Goal: Information Seeking & Learning: Find specific fact

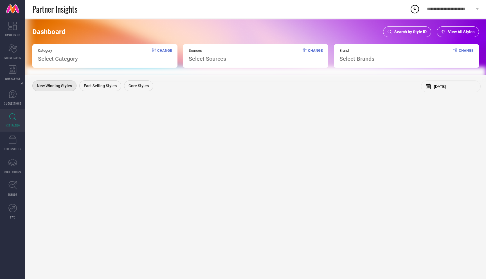
click at [410, 27] on div "Search by Style ID" at bounding box center [407, 31] width 48 height 11
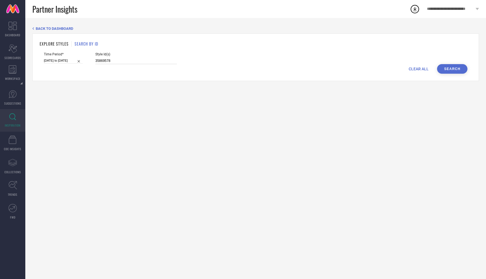
drag, startPoint x: 107, startPoint y: 60, endPoint x: 68, endPoint y: 60, distance: 39.1
click at [68, 60] on div "Time Period* [DATE] to [DATE] Style Id(s) 35869578" at bounding box center [255, 58] width 423 height 12
paste input "4045939"
click at [447, 64] on button "Search" at bounding box center [452, 69] width 30 height 10
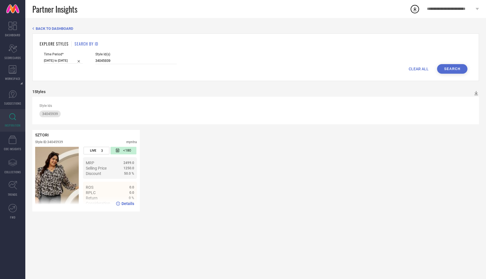
click at [123, 204] on span "Details" at bounding box center [127, 203] width 13 height 4
click at [109, 57] on div "Style Id(s) 34045939" at bounding box center [136, 58] width 82 height 12
drag, startPoint x: 108, startPoint y: 60, endPoint x: 67, endPoint y: 56, distance: 40.4
click at [67, 56] on div "Time Period* [DATE] to [DATE] Style Id(s) 34045939" at bounding box center [255, 58] width 423 height 12
paste input "6"
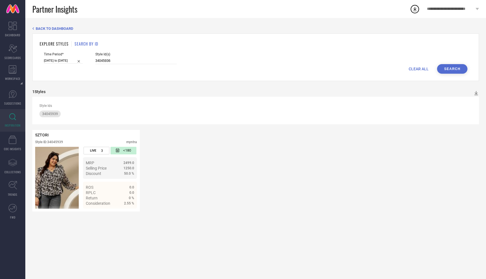
click at [455, 62] on div "Time Period* [DATE] to [DATE] Style Id(s) 34045936" at bounding box center [255, 58] width 423 height 12
click at [452, 71] on button "Search" at bounding box center [452, 69] width 30 height 10
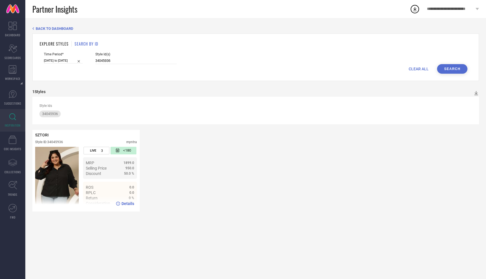
click at [127, 205] on span "Details" at bounding box center [127, 203] width 13 height 4
drag, startPoint x: 107, startPoint y: 61, endPoint x: 70, endPoint y: 54, distance: 37.9
click at [70, 54] on div "Time Period* [DATE] to [DATE] Style Id(s) 34045936" at bounding box center [255, 58] width 423 height 12
paste input "47"
click at [446, 67] on button "Search" at bounding box center [452, 69] width 30 height 10
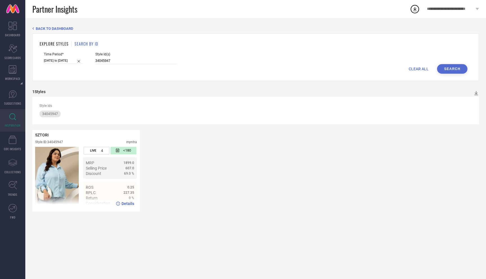
click at [126, 204] on span "Details" at bounding box center [127, 203] width 13 height 4
drag, startPoint x: 106, startPoint y: 61, endPoint x: 55, endPoint y: 54, distance: 51.1
click at [55, 54] on div "Time Period* [DATE] to [DATE] Style Id(s) 34045947" at bounding box center [255, 58] width 423 height 12
paste input "36"
click at [444, 67] on button "Search" at bounding box center [452, 69] width 30 height 10
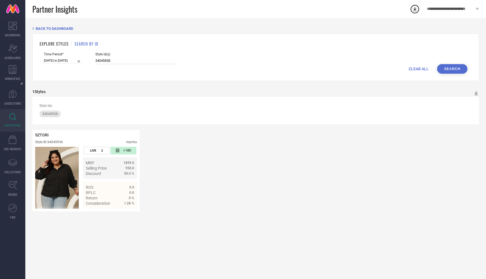
drag, startPoint x: 109, startPoint y: 60, endPoint x: 48, endPoint y: 58, distance: 61.3
click at [48, 58] on div "Time Period* [DATE] to [DATE] Style Id(s) 34045936" at bounding box center [255, 58] width 423 height 12
paste input "42"
type input "34045942"
click at [444, 74] on div "EXPLORE STYLES SEARCH BY ID Time Period* [DATE] to [DATE] Style Id(s) 34045942 …" at bounding box center [255, 57] width 446 height 48
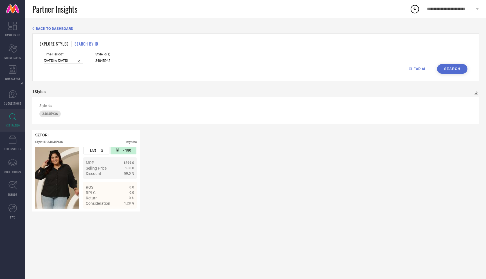
click at [444, 70] on button "Search" at bounding box center [452, 69] width 30 height 10
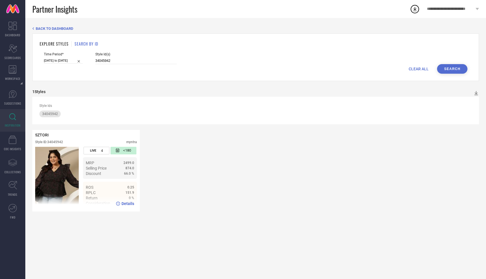
click at [125, 202] on span "Details" at bounding box center [127, 203] width 13 height 4
